Goal: Transaction & Acquisition: Purchase product/service

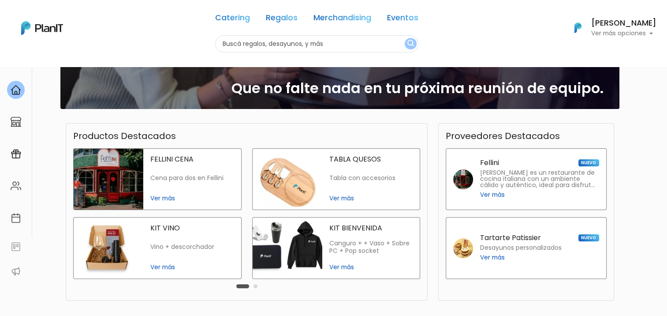
scroll to position [88, 0]
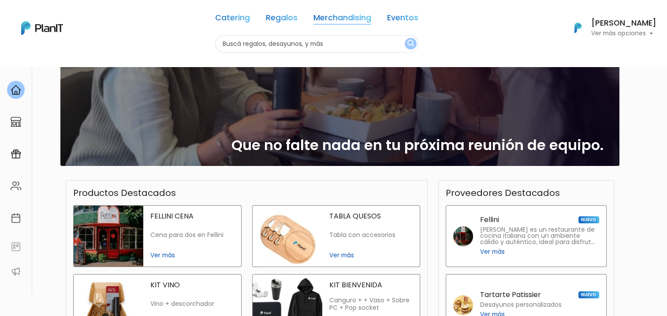
click at [322, 18] on link "Merchandising" at bounding box center [343, 19] width 58 height 11
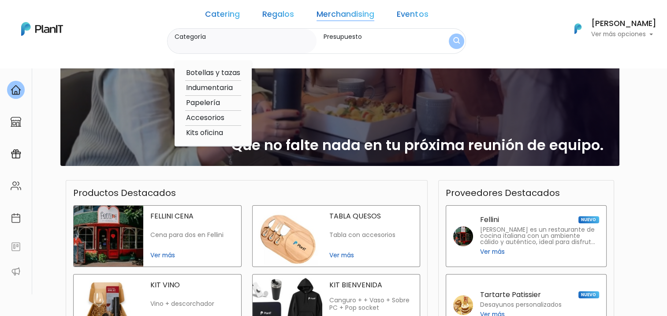
click at [221, 105] on option "Papelería" at bounding box center [213, 102] width 56 height 11
type input "Papelería"
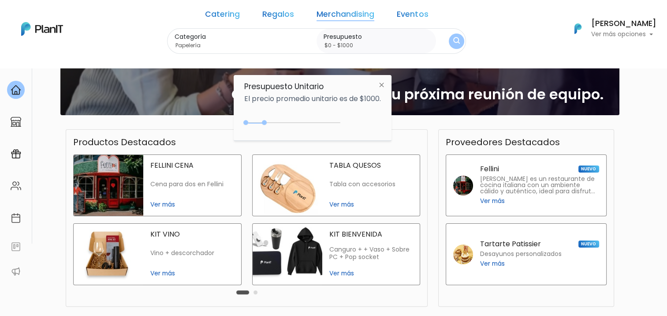
scroll to position [129, 0]
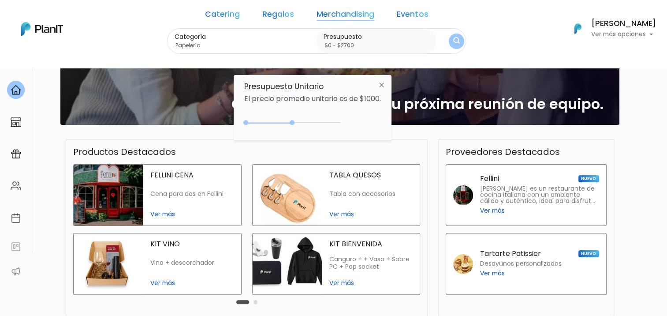
type input "$0 - $2750"
drag, startPoint x: 265, startPoint y: 123, endPoint x: 299, endPoint y: 131, distance: 35.0
click at [299, 131] on div "$2750 $0 0 : 2750 0 2750 0,2750" at bounding box center [312, 125] width 137 height 18
click at [453, 39] on img "submit" at bounding box center [456, 41] width 7 height 8
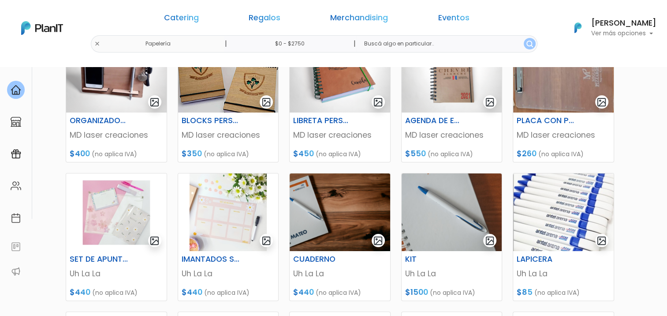
scroll to position [176, 0]
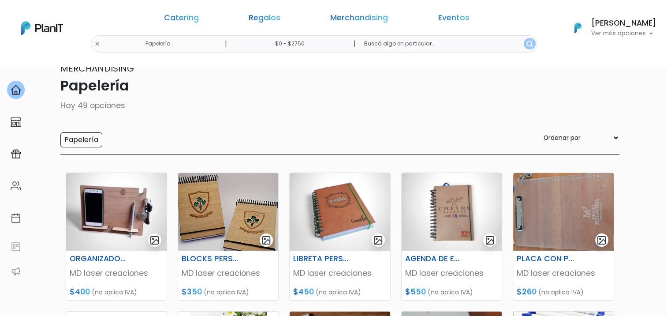
scroll to position [0, 0]
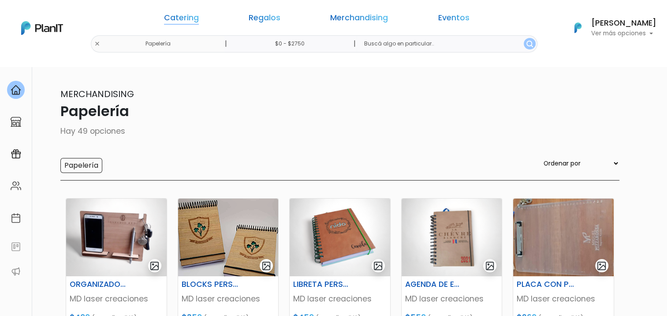
click at [199, 21] on link "Catering" at bounding box center [181, 19] width 35 height 11
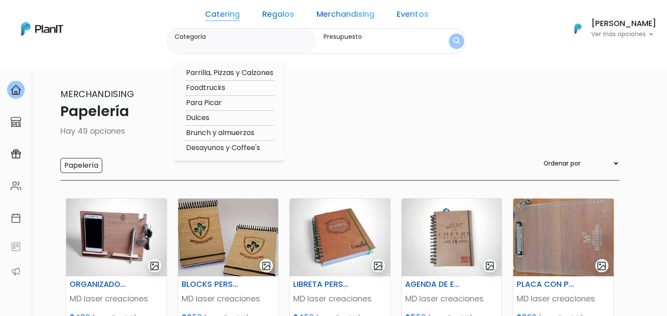
click at [240, 76] on option "Parrilla, Pizzas y Calzones" at bounding box center [229, 72] width 89 height 11
type input "Parrilla, Pizzas y Calzones"
type input "$0 - $2750"
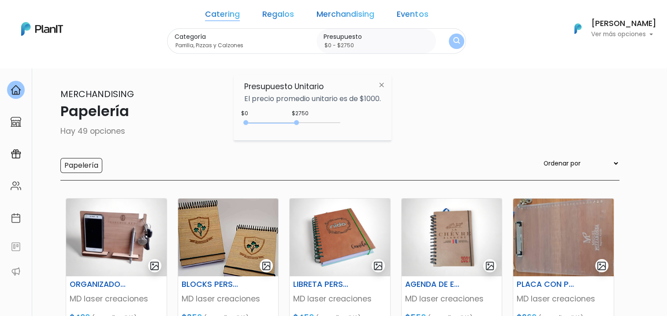
click at [450, 38] on div "Catering Regalos Merchandising Eventos Papelería | $0 - $2750 | Catering Regalo…" at bounding box center [333, 29] width 667 height 50
click at [453, 43] on img "submit" at bounding box center [456, 41] width 7 height 8
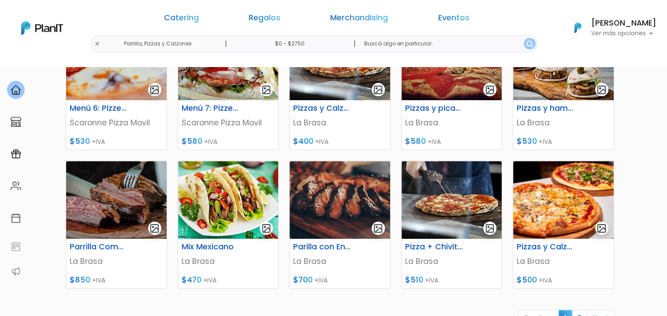
scroll to position [235, 0]
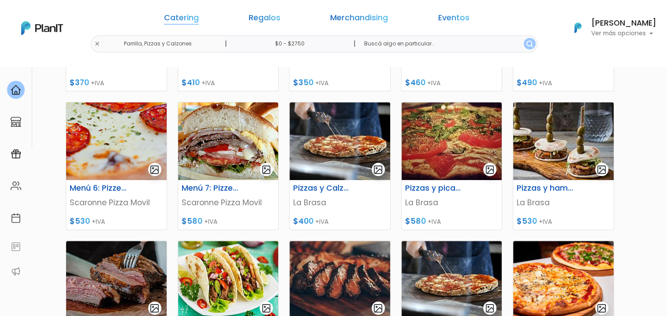
click at [199, 19] on link "Catering" at bounding box center [181, 19] width 35 height 11
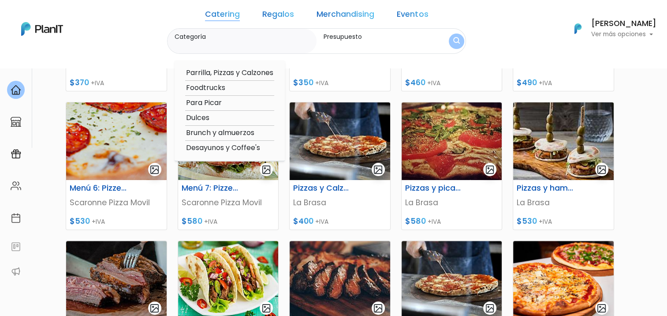
click at [240, 134] on option "Brunch y almuerzos" at bounding box center [229, 132] width 89 height 11
type input "Brunch y almuerzos"
type input "$0 - $2750"
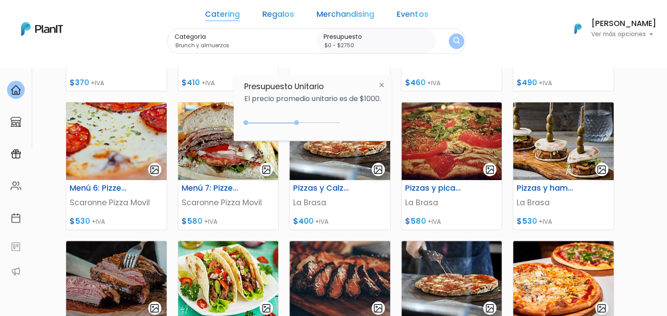
click at [449, 41] on button "submit" at bounding box center [456, 41] width 15 height 15
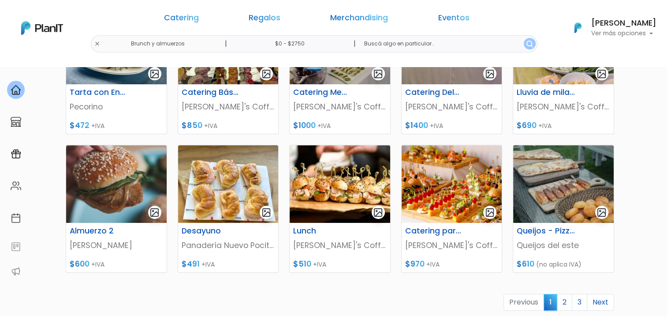
scroll to position [353, 0]
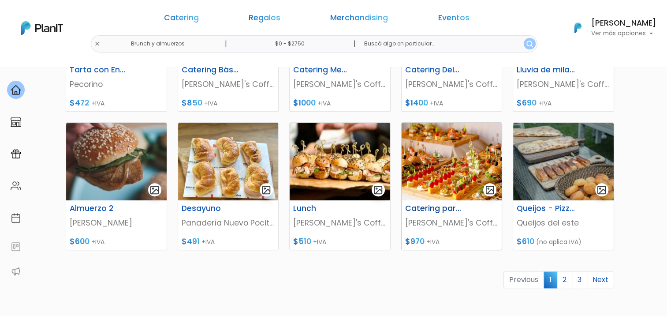
click at [446, 172] on img at bounding box center [452, 162] width 101 height 78
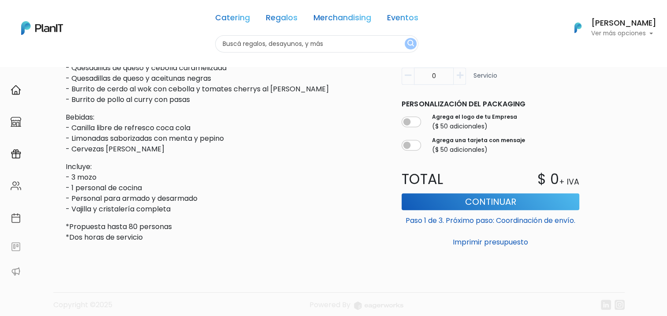
scroll to position [330, 0]
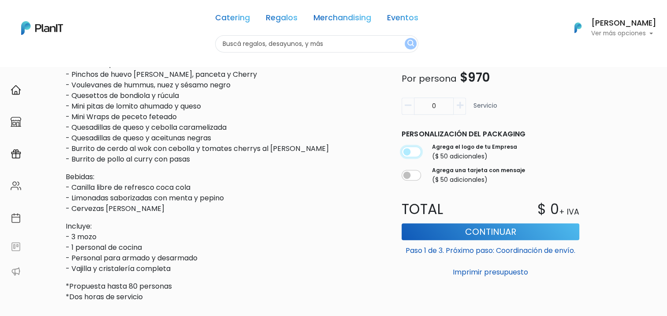
click at [411, 150] on input "checkbox" at bounding box center [411, 152] width 19 height 11
click at [415, 153] on input "checkbox" at bounding box center [411, 152] width 19 height 11
click at [414, 152] on input "checkbox" at bounding box center [411, 152] width 19 height 11
checkbox input "true"
click at [458, 104] on icon "button" at bounding box center [460, 106] width 7 height 8
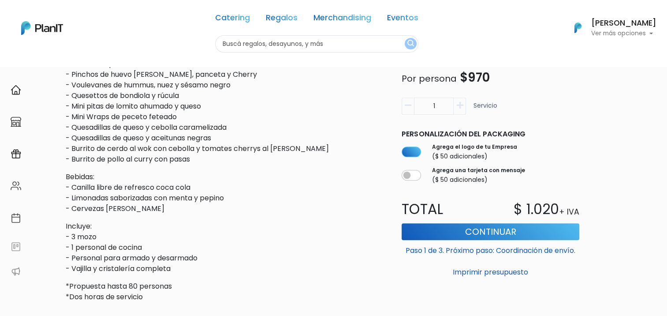
click at [458, 104] on icon "button" at bounding box center [460, 106] width 7 height 8
type input "2"
click at [415, 176] on input "checkbox" at bounding box center [411, 175] width 19 height 11
click at [414, 176] on input "checkbox" at bounding box center [411, 175] width 19 height 11
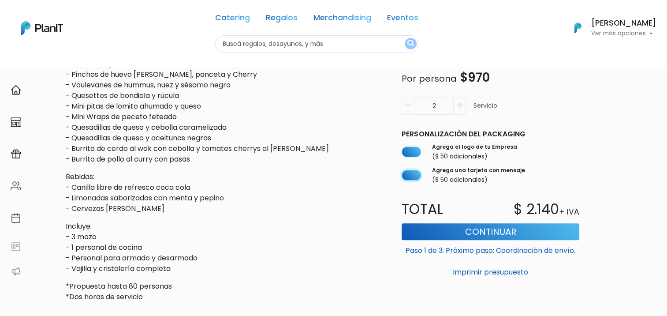
click at [414, 176] on input "checkbox" at bounding box center [411, 175] width 19 height 11
checkbox input "false"
click at [415, 154] on input "checkbox" at bounding box center [411, 152] width 19 height 11
checkbox input "false"
